Goal: Browse casually: Explore the website without a specific task or goal

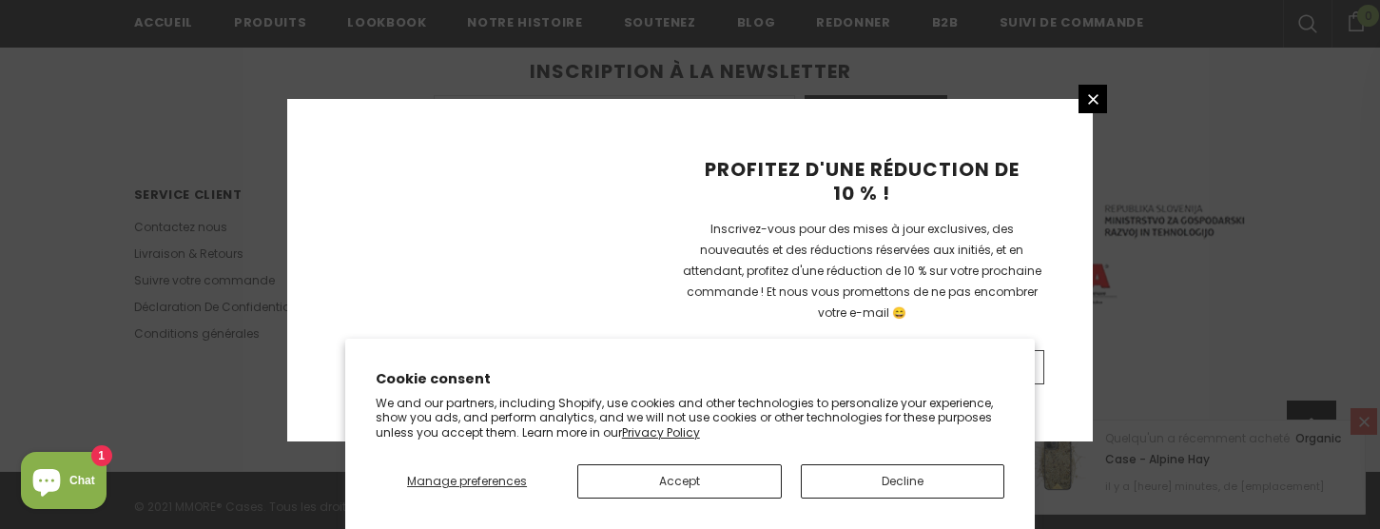
scroll to position [1467, 0]
